Goal: Information Seeking & Learning: Learn about a topic

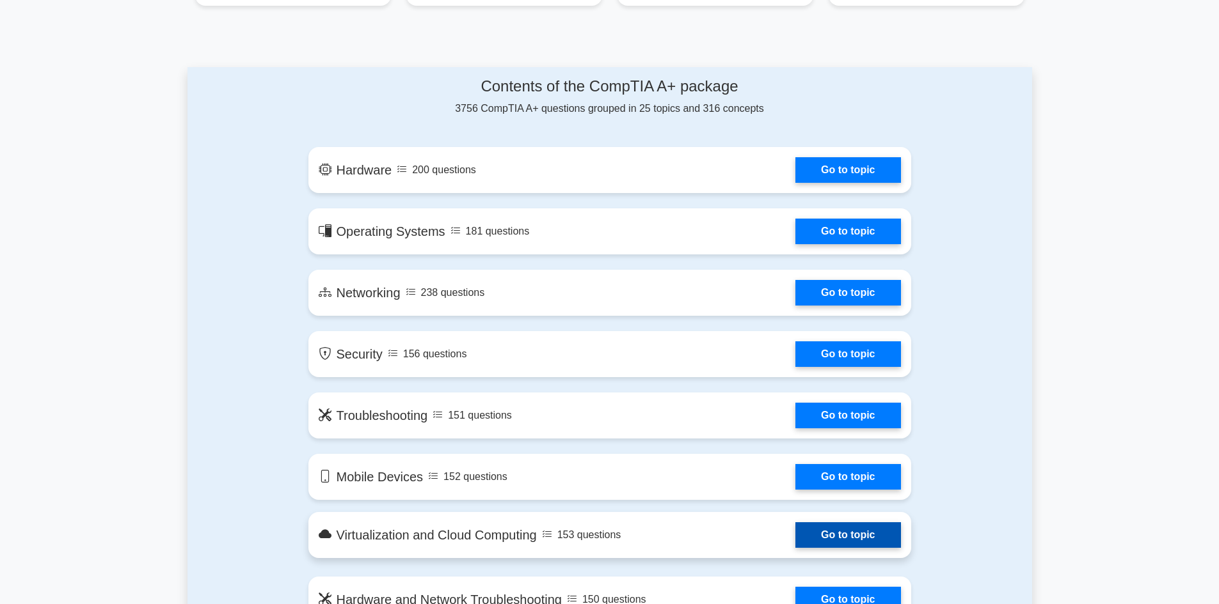
scroll to position [640, 0]
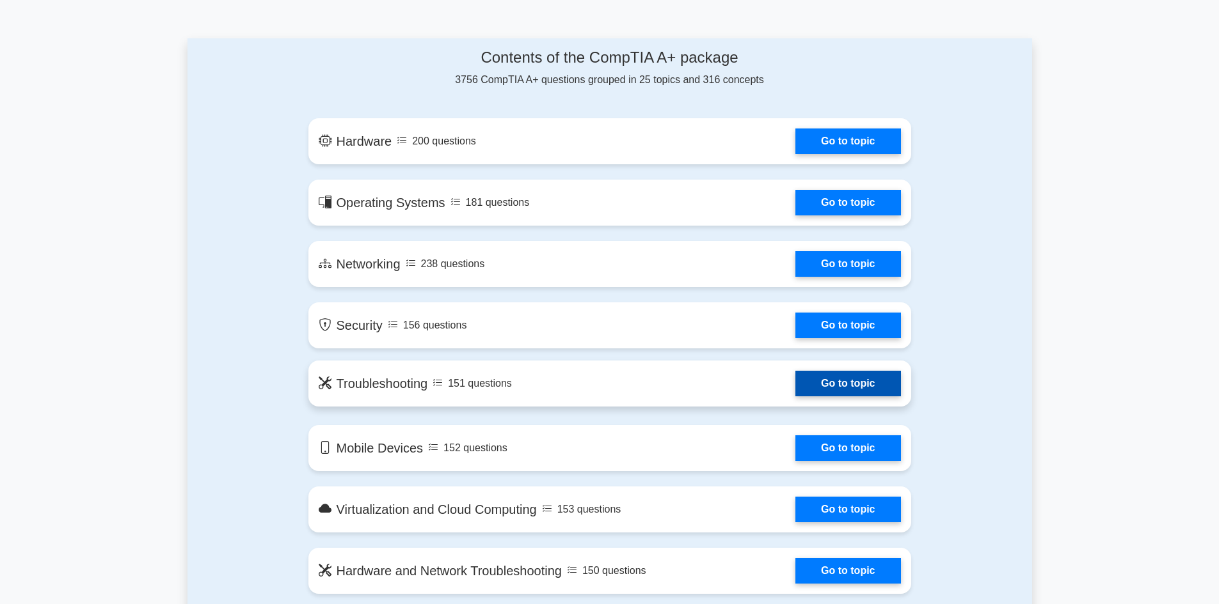
click at [868, 383] on link "Go to topic" at bounding box center [847, 384] width 105 height 26
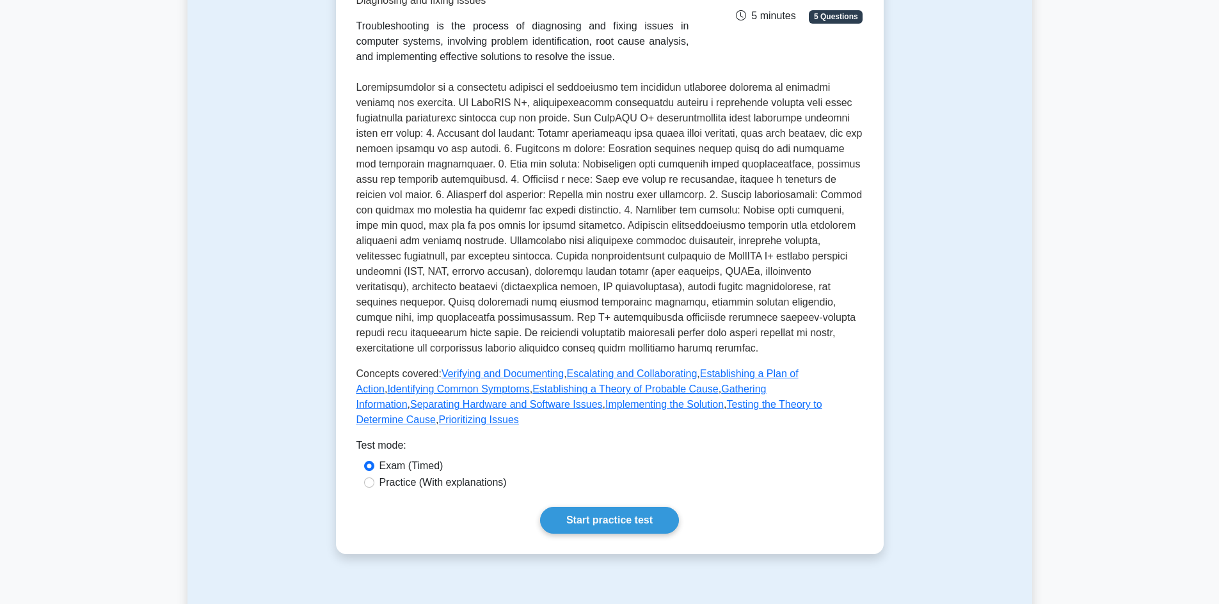
scroll to position [256, 0]
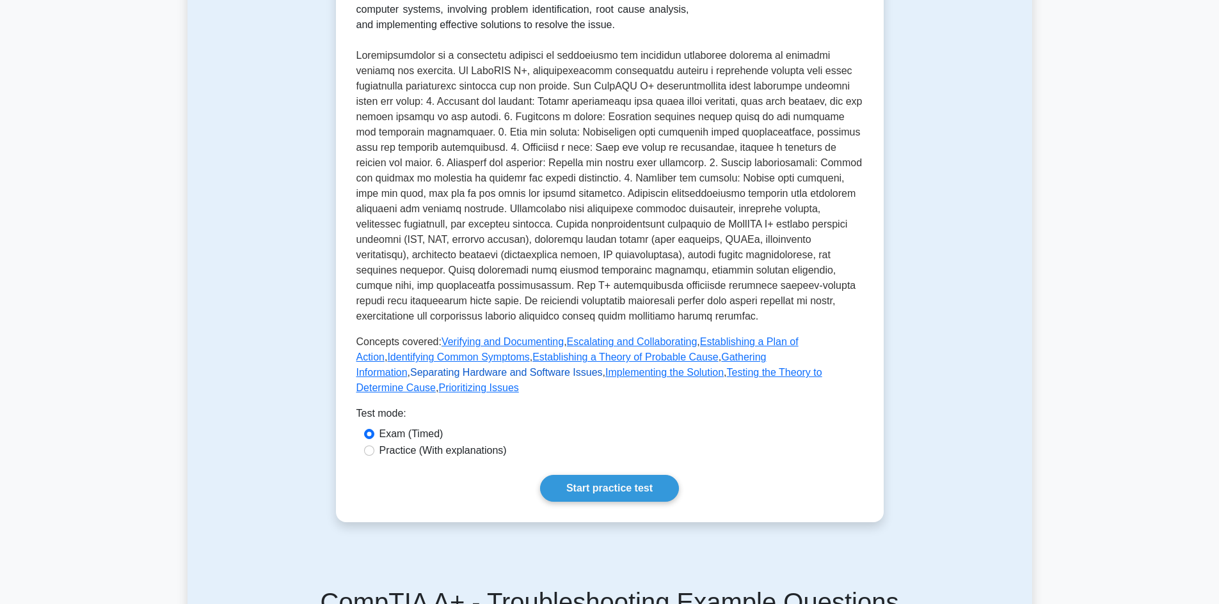
click at [410, 375] on link "Separating Hardware and Software Issues" at bounding box center [506, 372] width 193 height 11
click at [377, 443] on div "Practice (With explanations)" at bounding box center [609, 450] width 491 height 15
click at [368, 446] on input "Practice (With explanations)" at bounding box center [369, 451] width 10 height 10
radio input "true"
click at [610, 476] on link "Start practice test" at bounding box center [609, 488] width 139 height 27
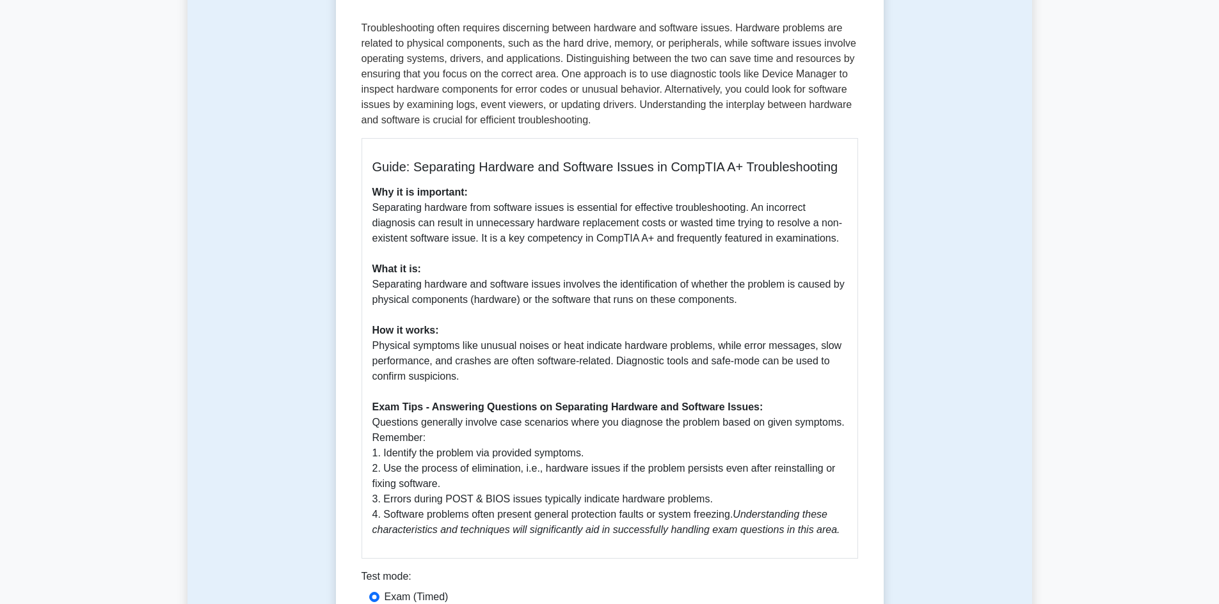
scroll to position [256, 0]
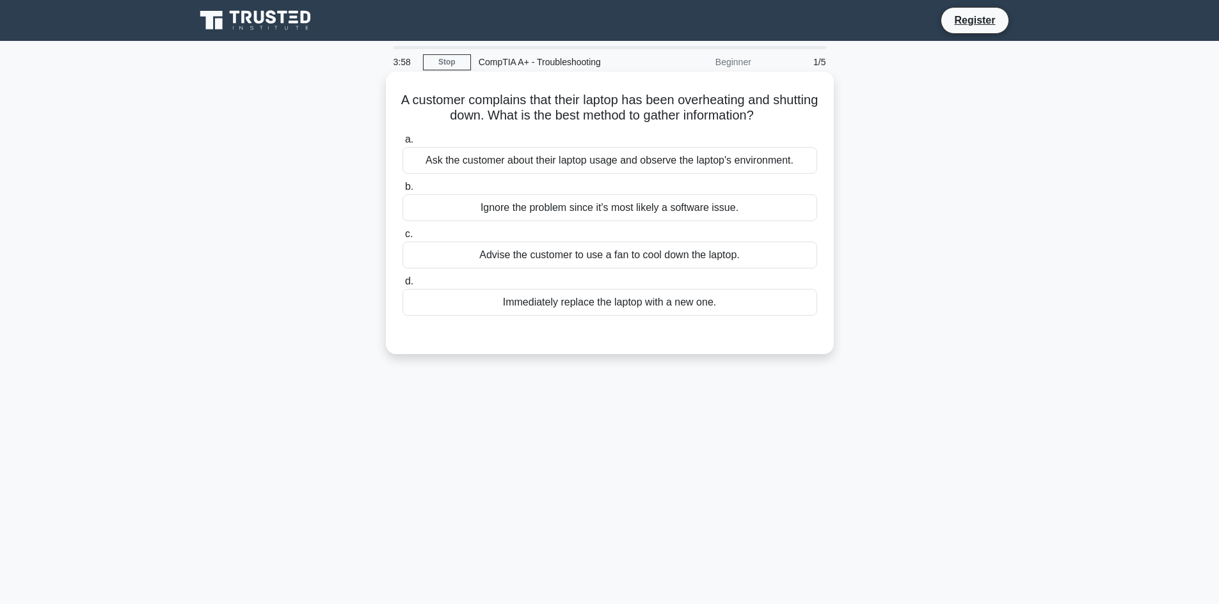
click at [534, 166] on div "Ask the customer about their laptop usage and observe the laptop's environment." at bounding box center [609, 160] width 414 height 27
click at [402, 144] on input "a. Ask the customer about their laptop usage and observe the laptop's environme…" at bounding box center [402, 140] width 0 height 8
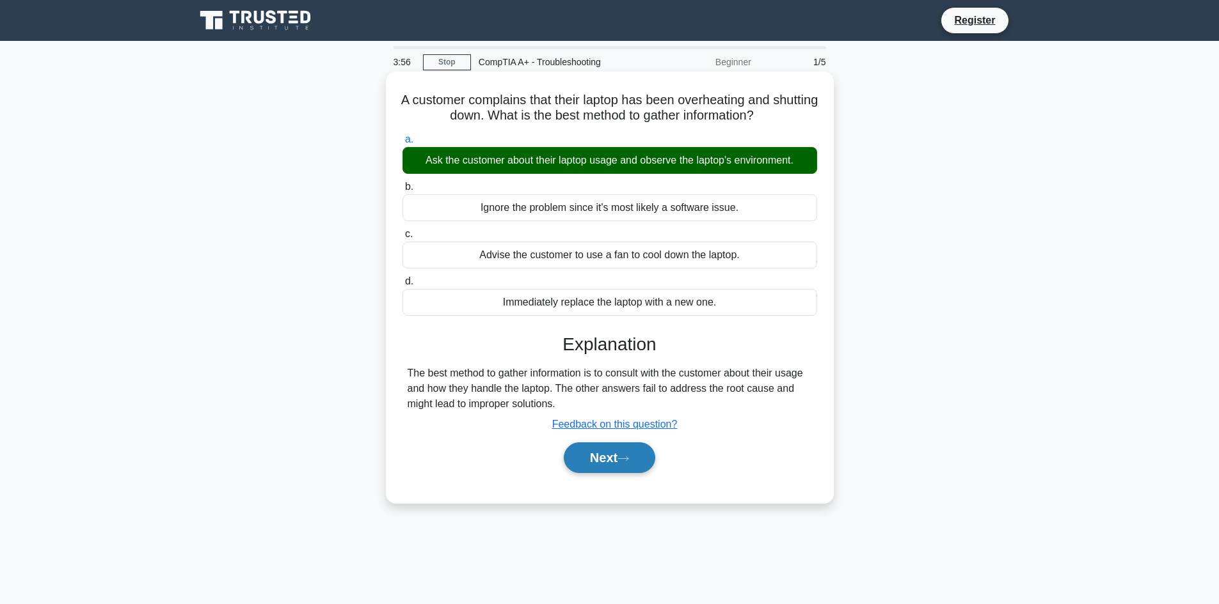
click at [601, 464] on button "Next" at bounding box center [609, 458] width 91 height 31
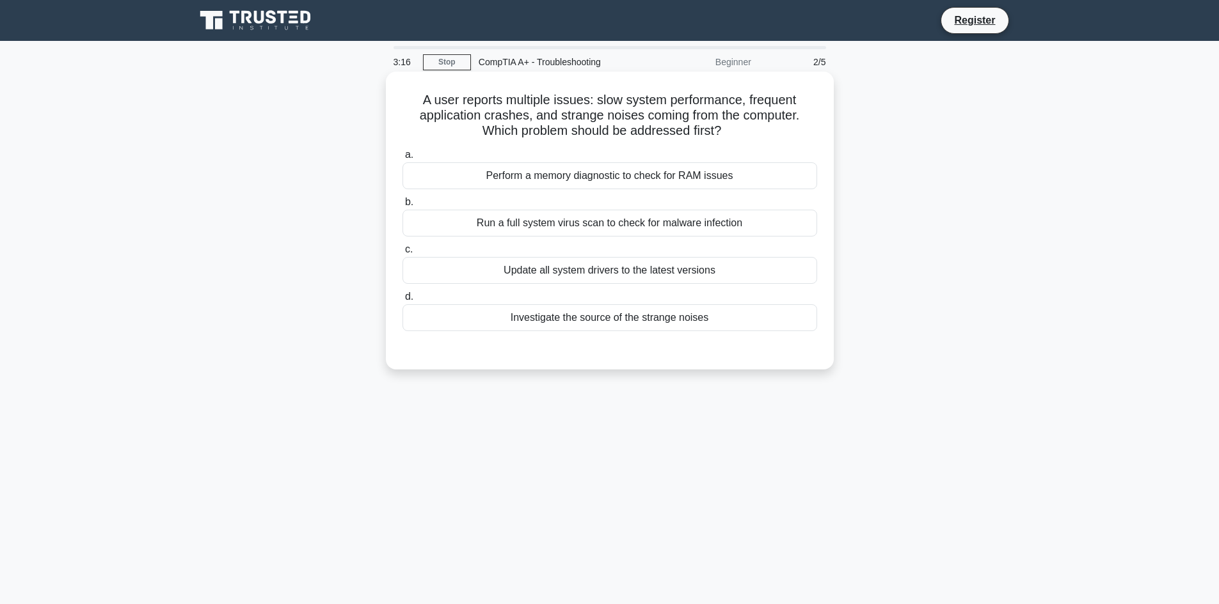
click at [459, 272] on div "Update all system drivers to the latest versions" at bounding box center [609, 270] width 414 height 27
click at [402, 254] on input "c. Update all system drivers to the latest versions" at bounding box center [402, 250] width 0 height 8
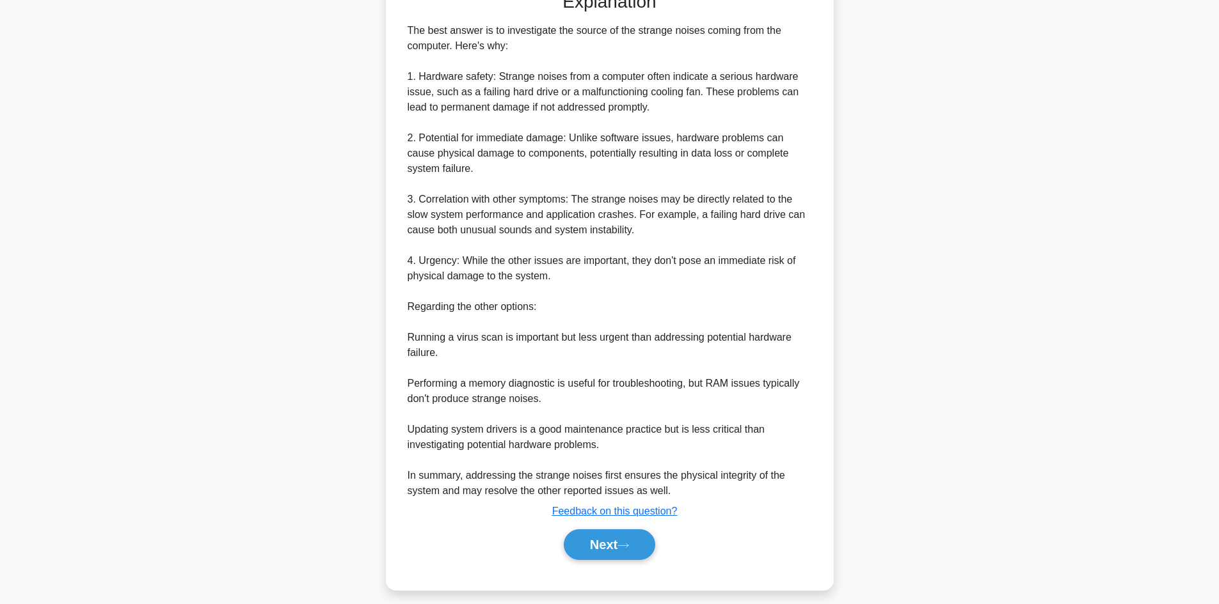
scroll to position [370, 0]
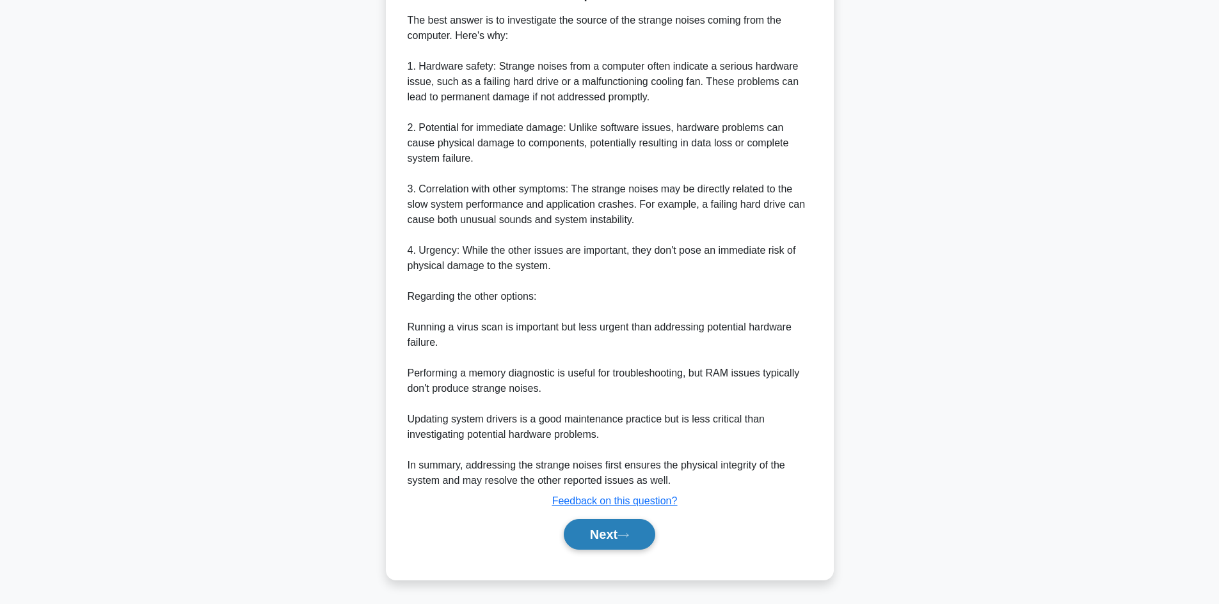
click at [617, 539] on button "Next" at bounding box center [609, 534] width 91 height 31
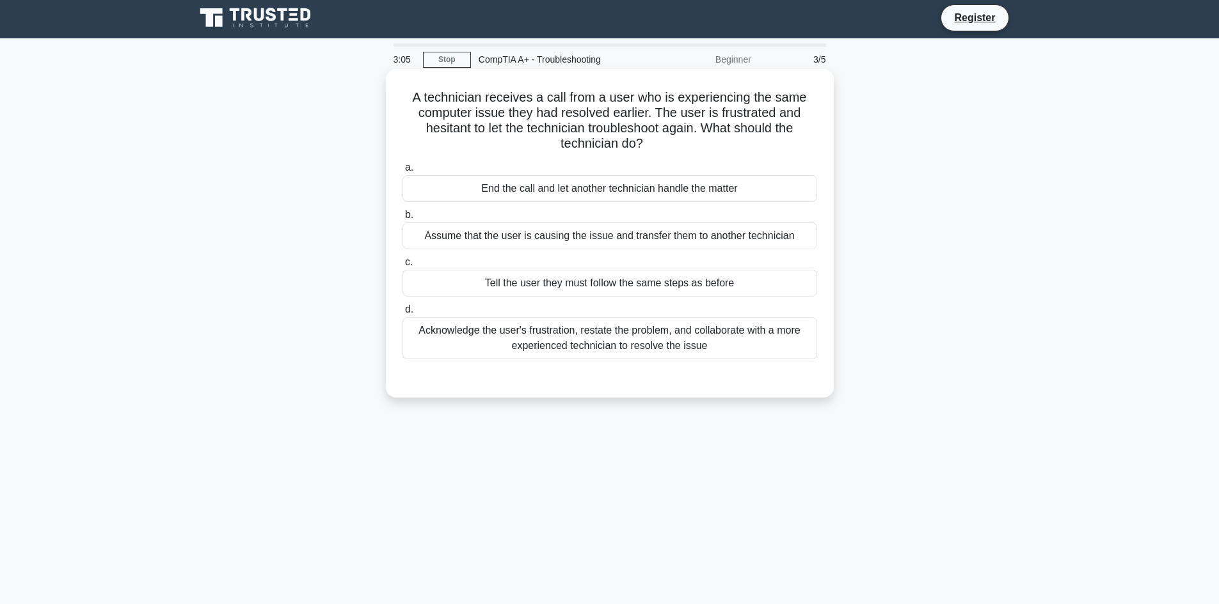
scroll to position [0, 0]
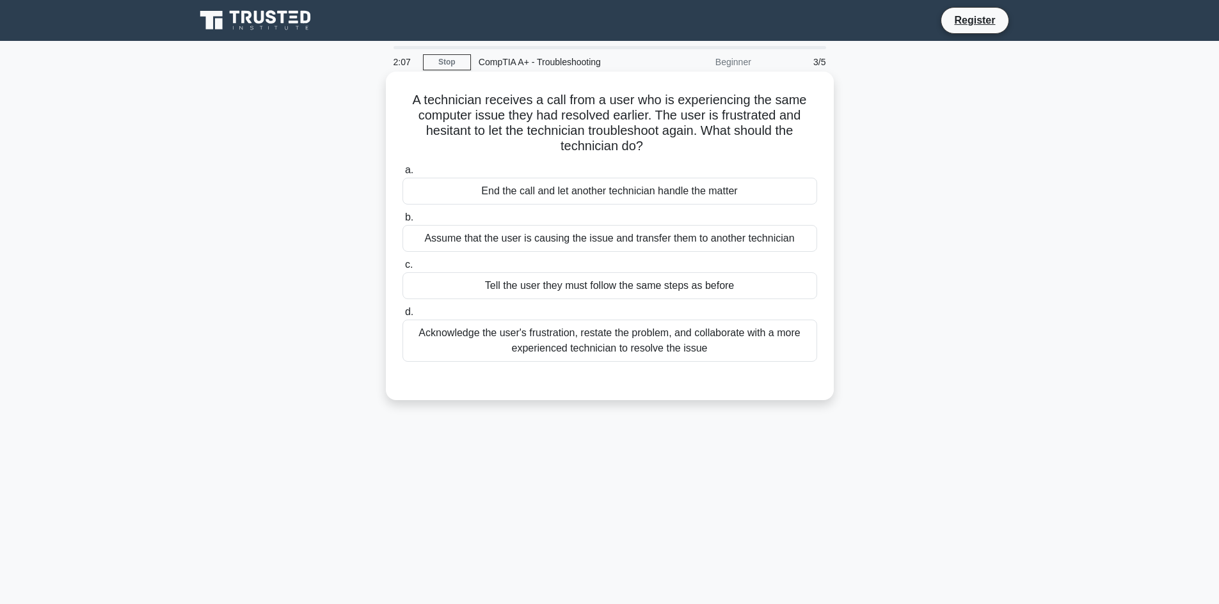
click at [573, 352] on div "Acknowledge the user's frustration, restate the problem, and collaborate with a…" at bounding box center [609, 341] width 414 height 42
click at [402, 317] on input "d. Acknowledge the user's frustration, restate the problem, and collaborate wit…" at bounding box center [402, 312] width 0 height 8
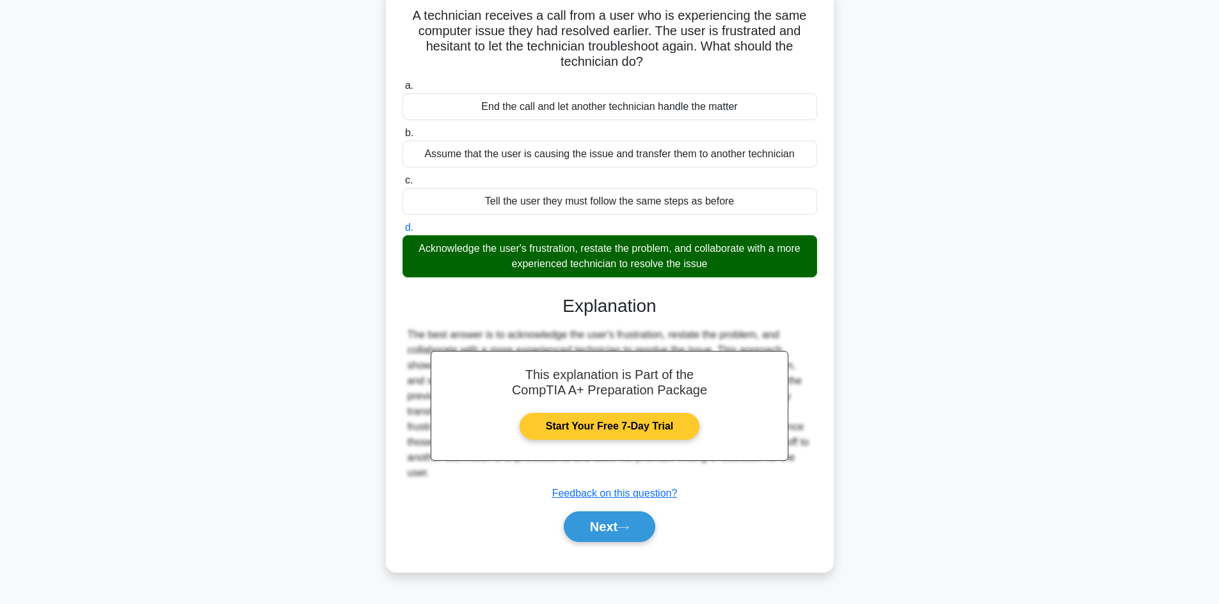
scroll to position [86, 0]
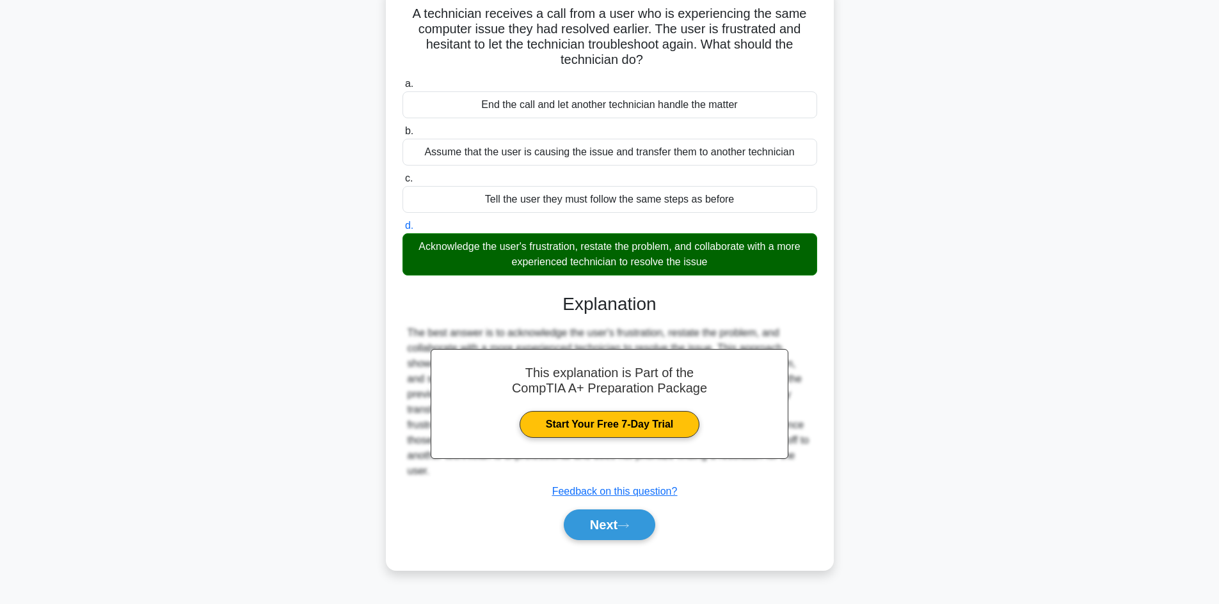
drag, startPoint x: 606, startPoint y: 534, endPoint x: 558, endPoint y: 535, distance: 48.0
click at [601, 534] on button "Next" at bounding box center [609, 525] width 91 height 31
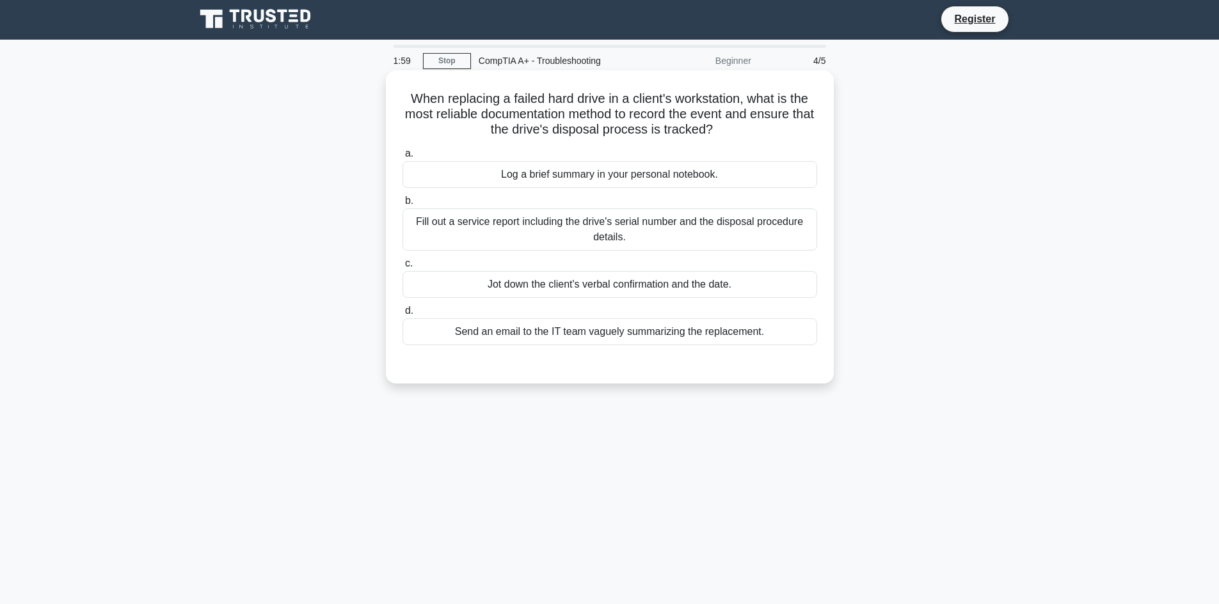
scroll to position [0, 0]
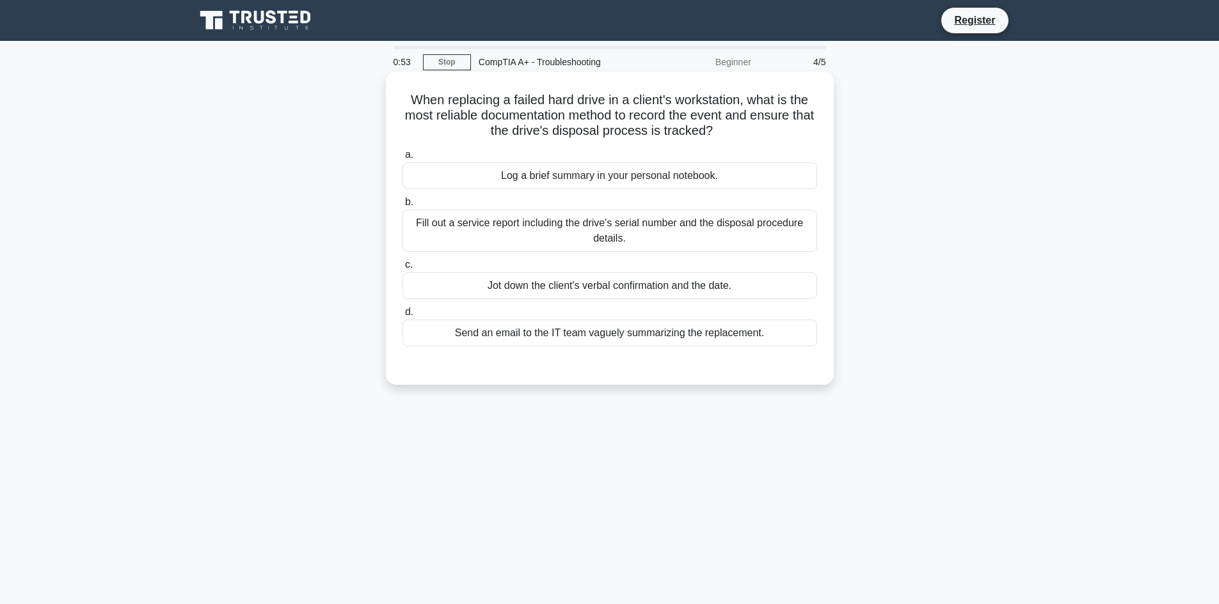
click at [504, 288] on div "Jot down the client's verbal confirmation and the date." at bounding box center [609, 285] width 414 height 27
click at [402, 269] on input "c. Jot down the client's verbal confirmation and the date." at bounding box center [402, 265] width 0 height 8
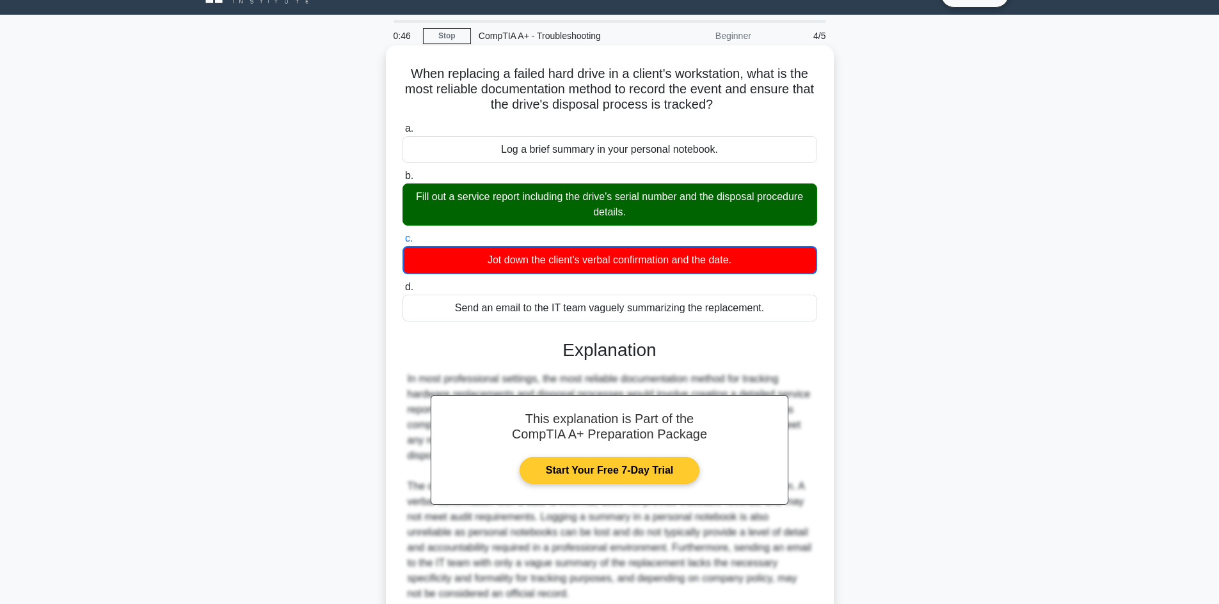
scroll to position [140, 0]
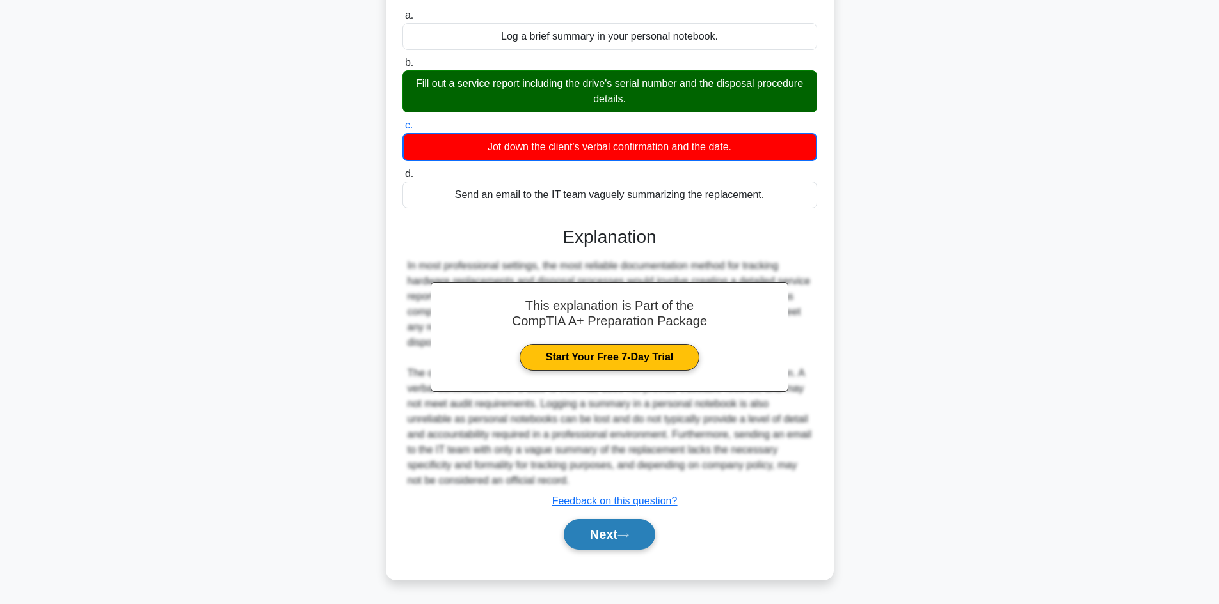
click at [607, 542] on button "Next" at bounding box center [609, 534] width 91 height 31
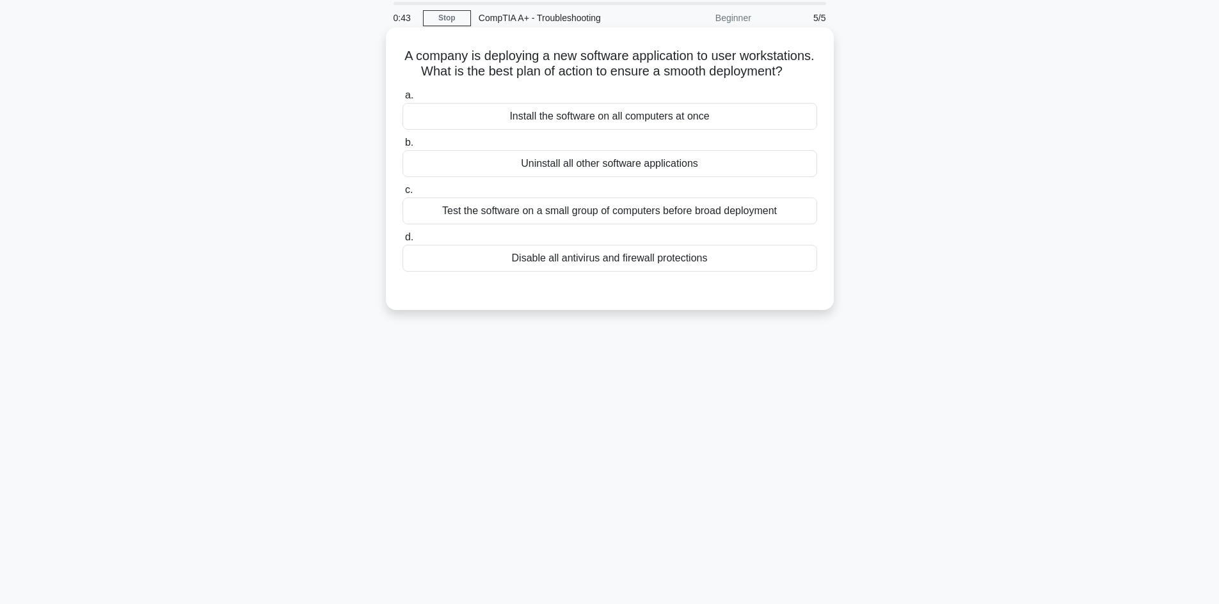
scroll to position [0, 0]
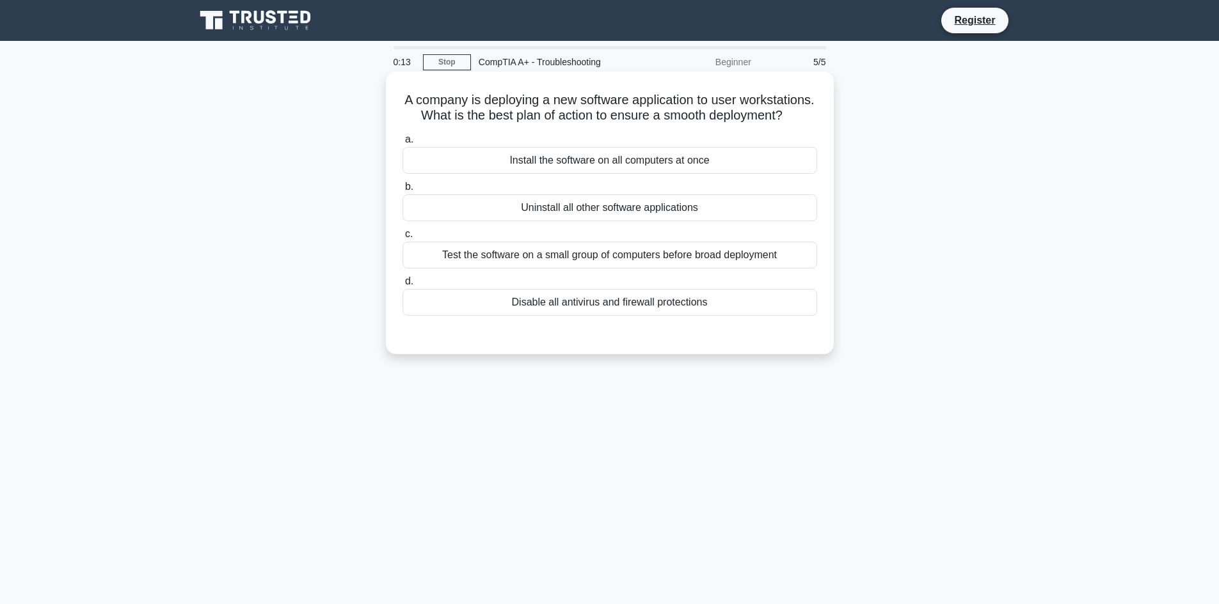
drag, startPoint x: 516, startPoint y: 268, endPoint x: 459, endPoint y: 280, distance: 58.1
click at [514, 268] on div "Test the software on a small group of computers before broad deployment" at bounding box center [609, 255] width 414 height 27
click at [456, 269] on div "Test the software on a small group of computers before broad deployment" at bounding box center [609, 255] width 414 height 27
click at [425, 269] on div "Test the software on a small group of computers before broad deployment" at bounding box center [609, 255] width 414 height 27
click at [402, 239] on input "c. Test the software on a small group of computers before broad deployment" at bounding box center [402, 234] width 0 height 8
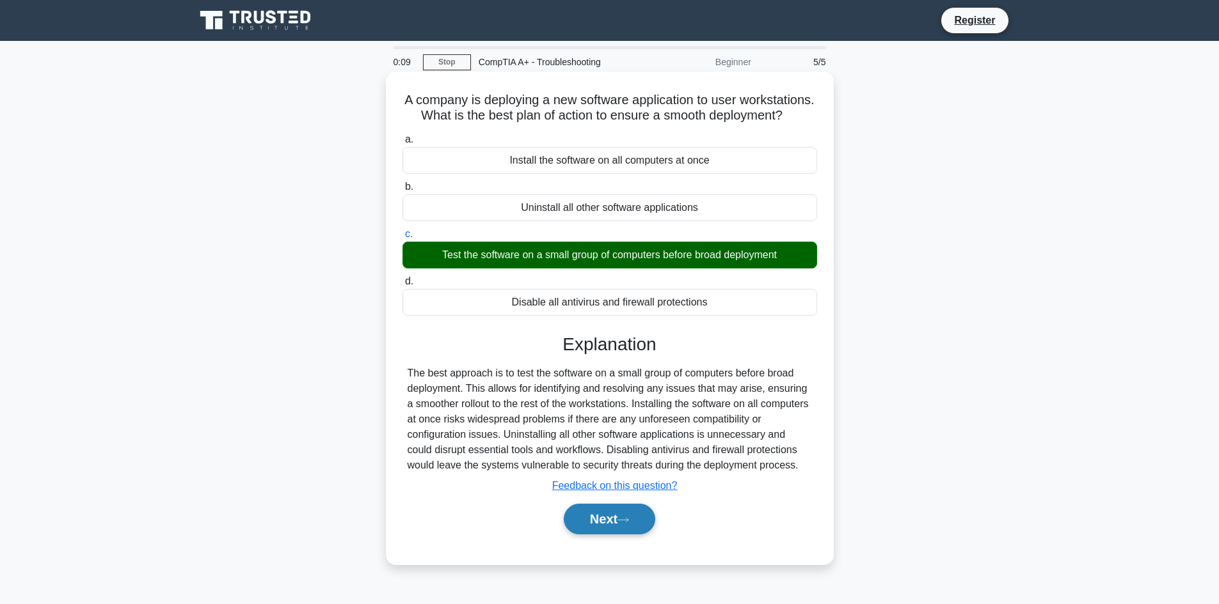
click at [608, 535] on button "Next" at bounding box center [609, 519] width 91 height 31
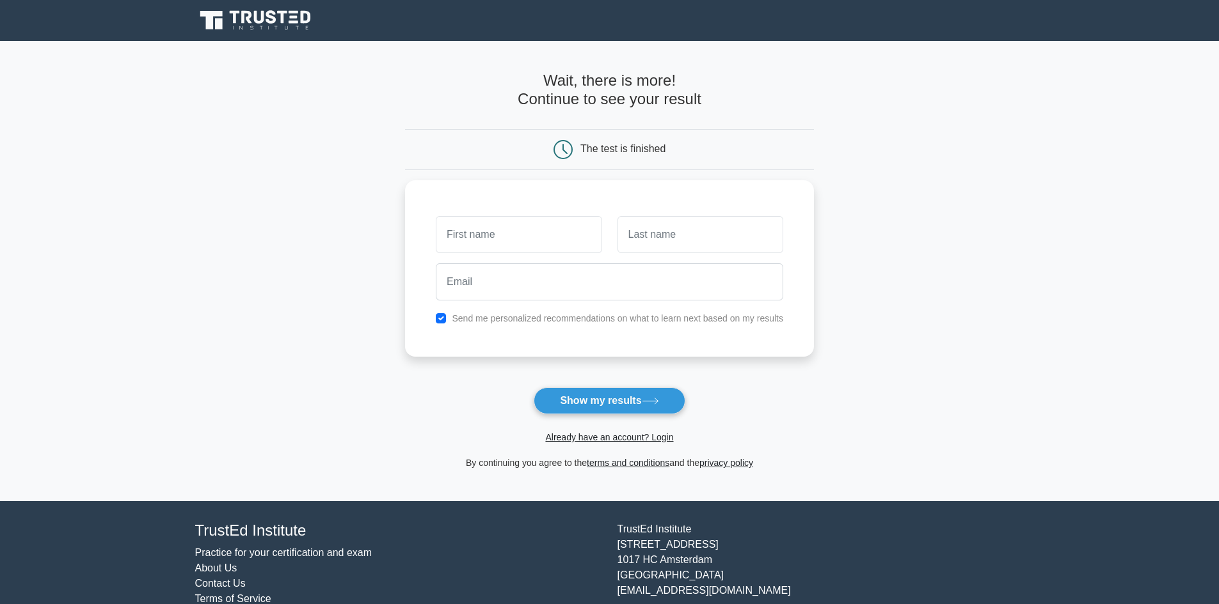
click at [271, 22] on icon at bounding box center [271, 16] width 10 height 13
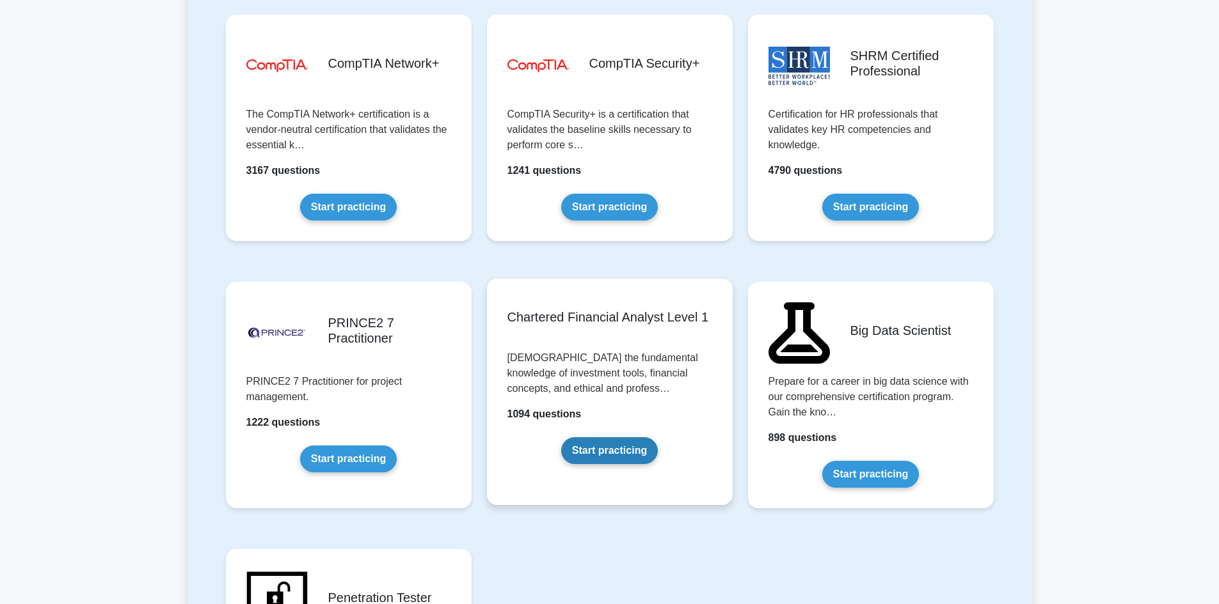
scroll to position [2239, 0]
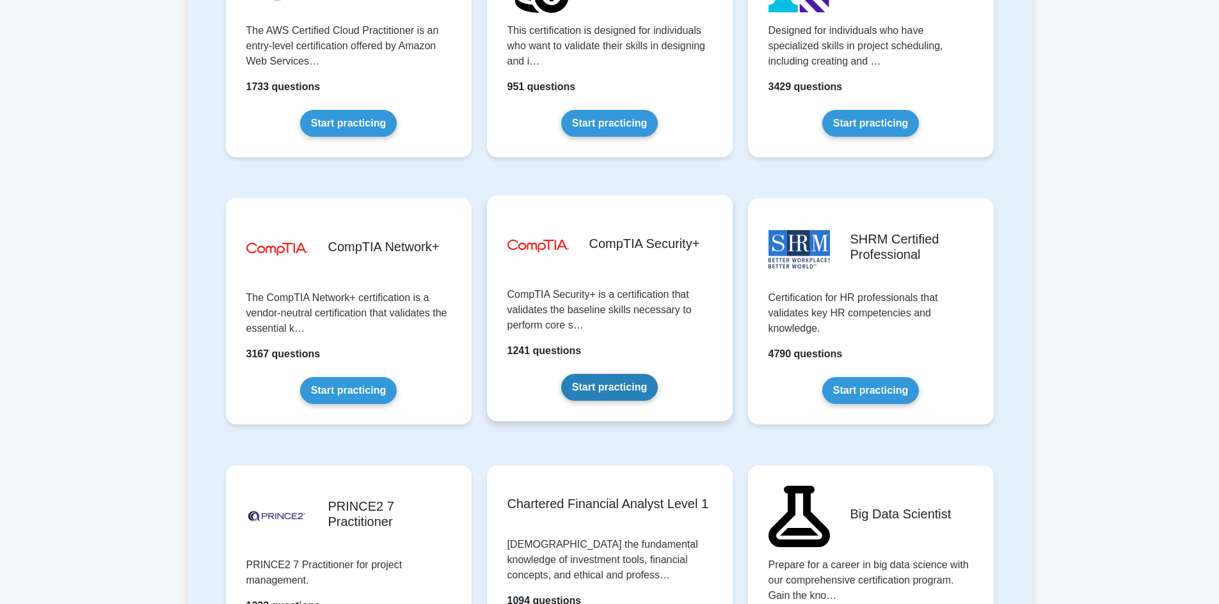
click at [636, 392] on link "Start practicing" at bounding box center [609, 387] width 97 height 27
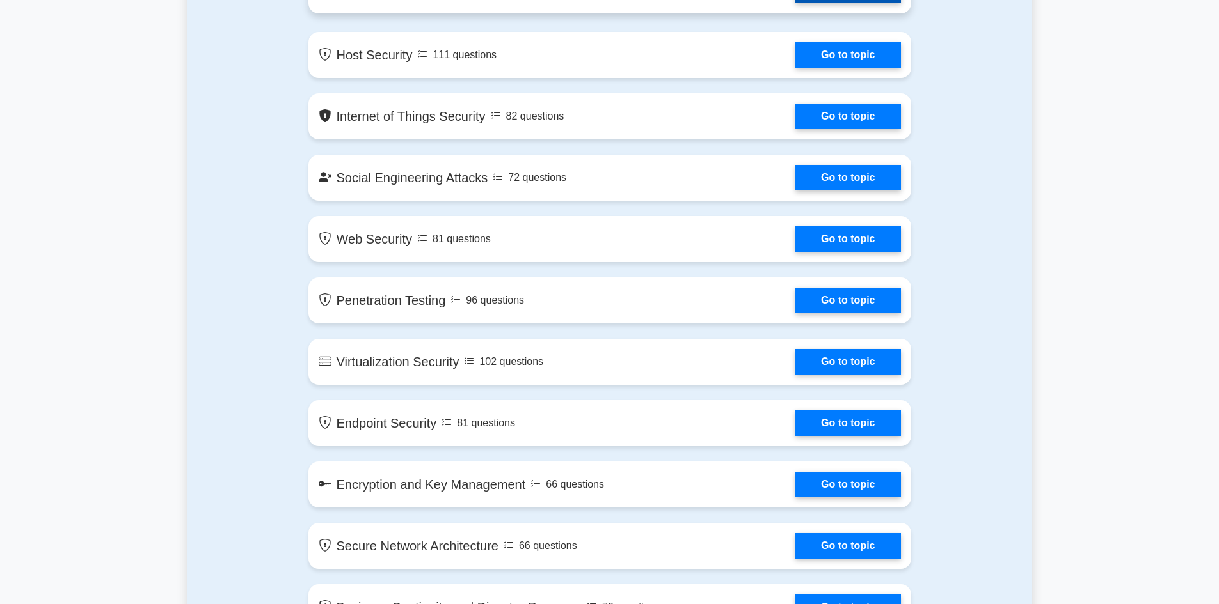
scroll to position [1599, 0]
